Goal: Task Accomplishment & Management: Use online tool/utility

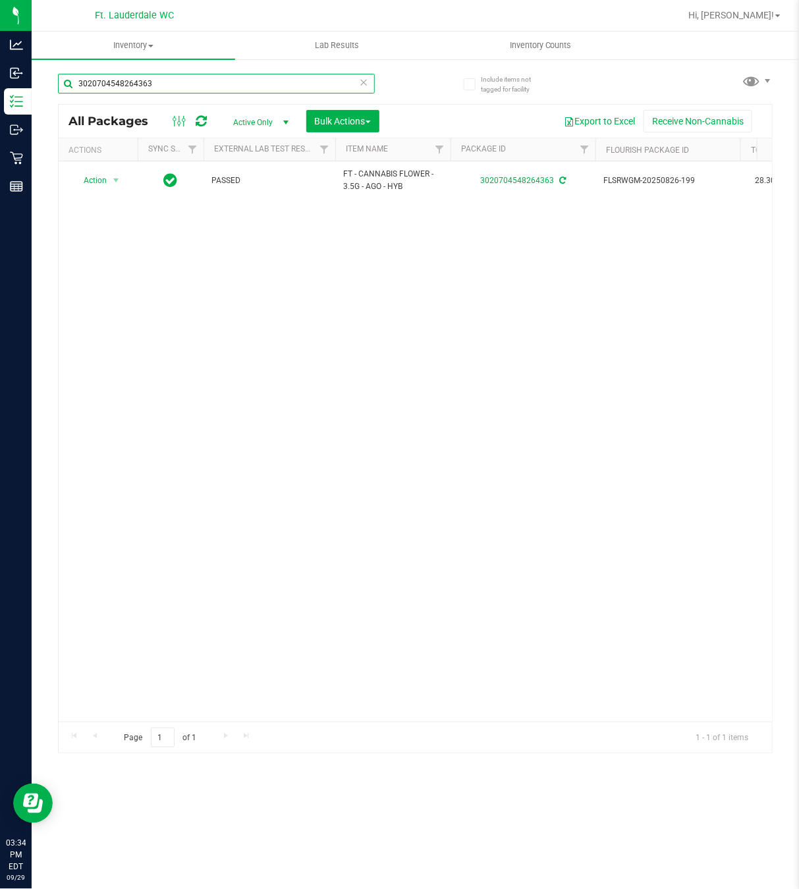
click at [190, 86] on input "3020704548264363" at bounding box center [216, 84] width 317 height 20
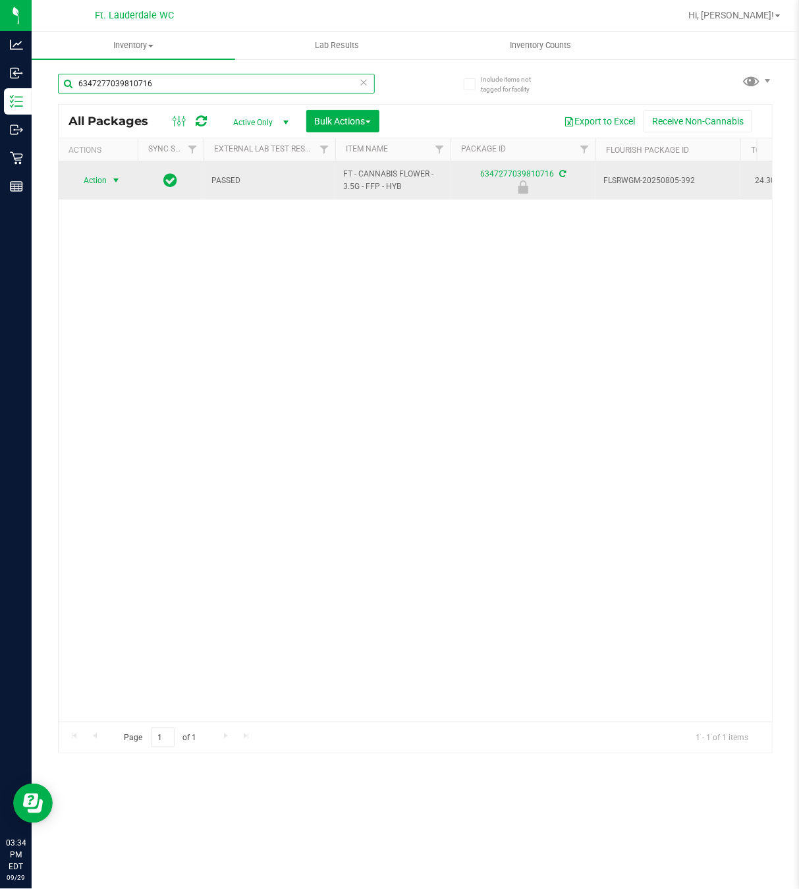
type input "6347277039810716"
click at [97, 184] on span "Action" at bounding box center [90, 180] width 36 height 18
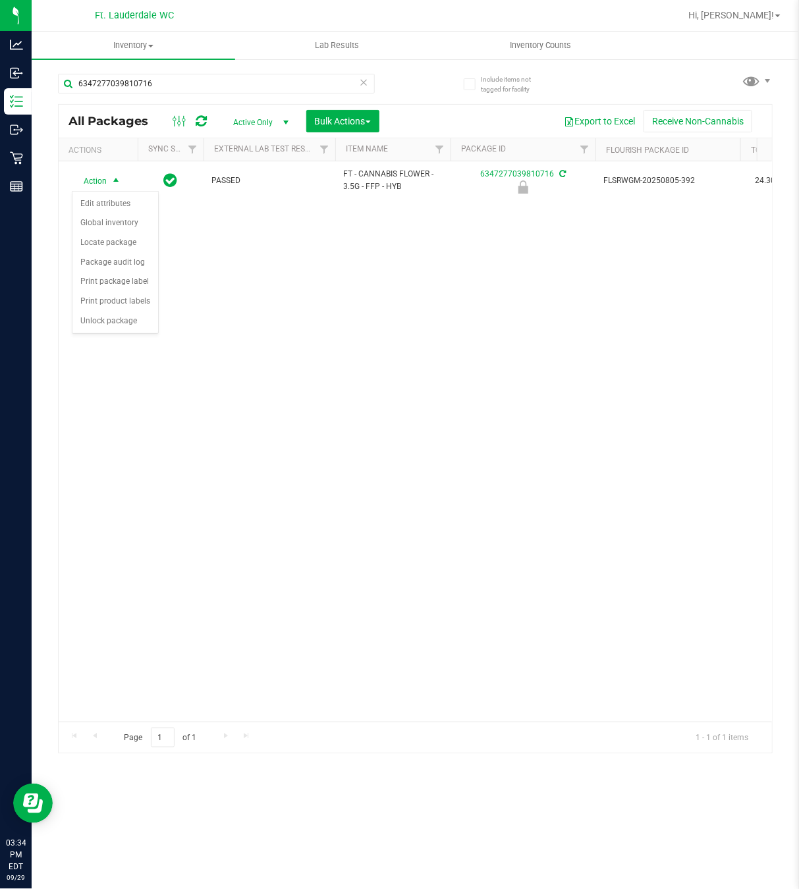
click at [107, 334] on div "Action Edit attributes Global inventory Locate package Package audit log Print …" at bounding box center [115, 262] width 87 height 143
click at [107, 330] on li "Unlock package" at bounding box center [115, 322] width 86 height 20
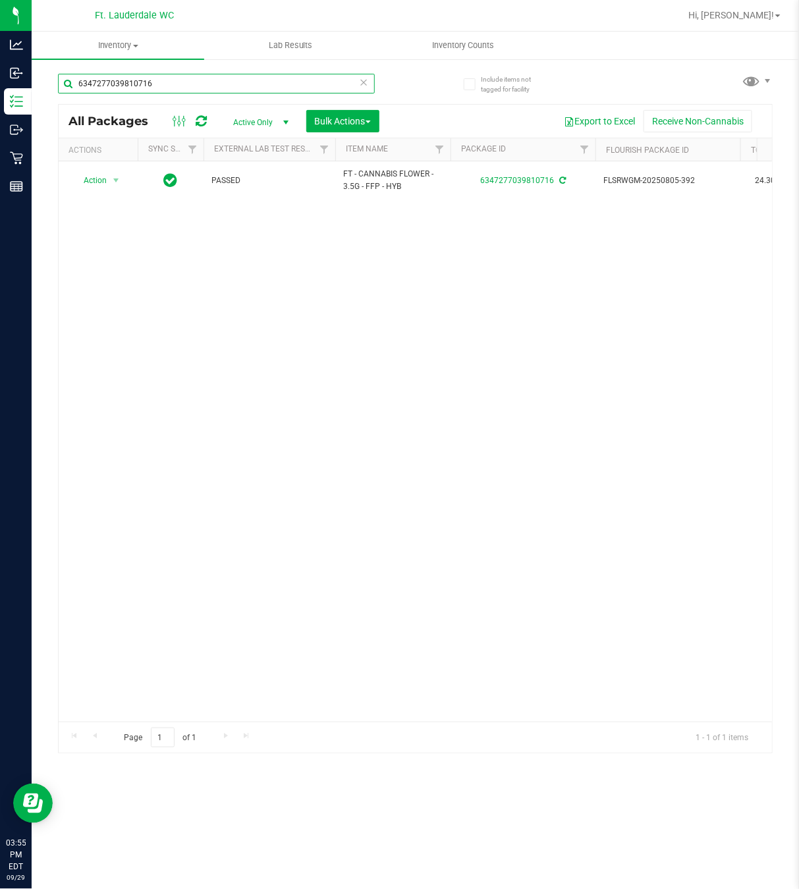
click at [157, 85] on input "6347277039810716" at bounding box center [216, 84] width 317 height 20
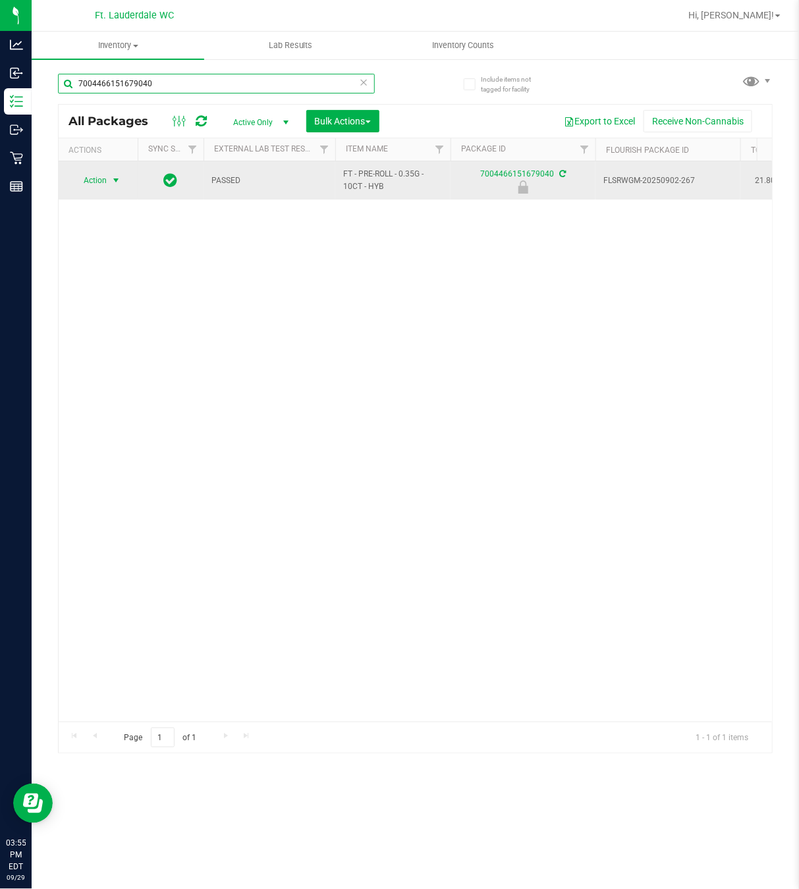
type input "7004466151679040"
click at [101, 186] on span "Action" at bounding box center [90, 180] width 36 height 18
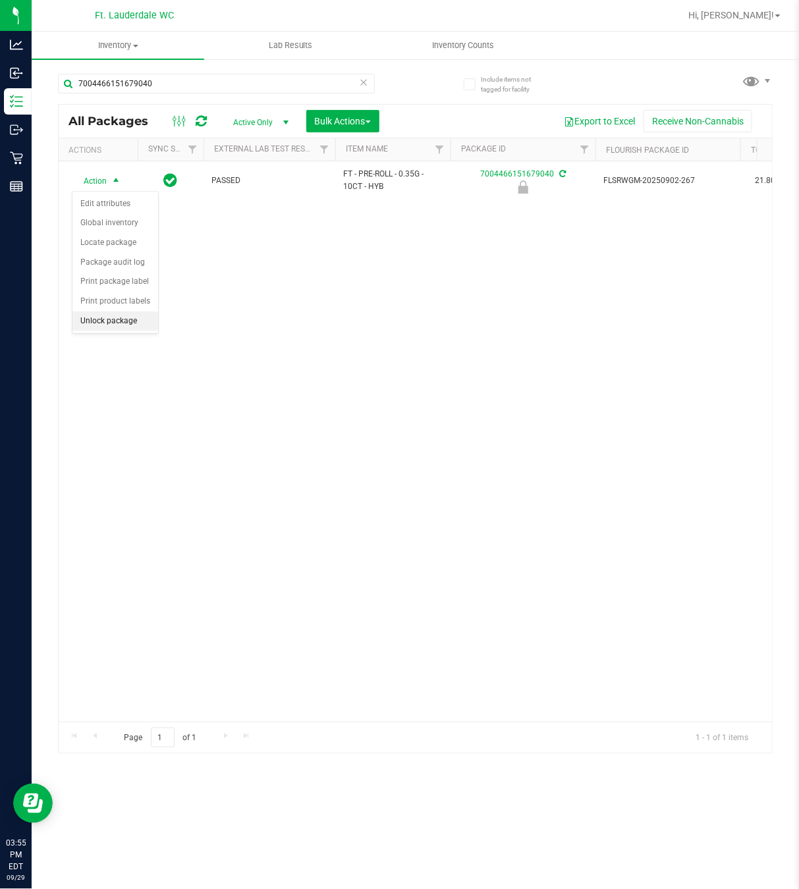
click at [121, 327] on li "Unlock package" at bounding box center [115, 322] width 86 height 20
